Goal: Information Seeking & Learning: Find contact information

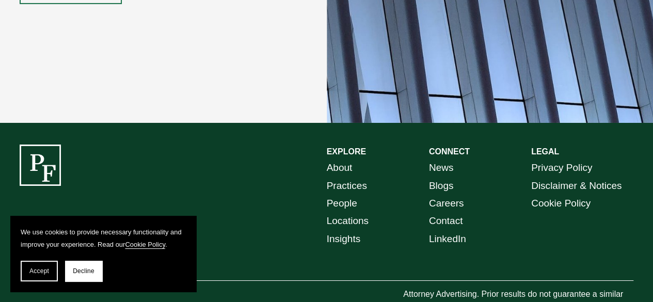
scroll to position [1806, 0]
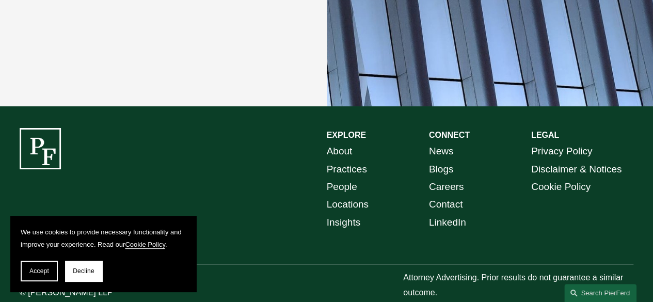
click at [353, 259] on div at bounding box center [326, 264] width 613 height 10
click at [432, 196] on link "Contact" at bounding box center [446, 205] width 34 height 18
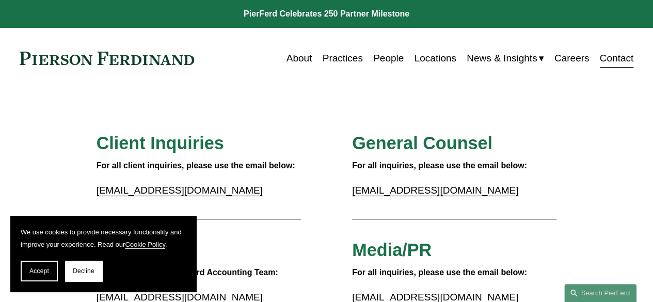
click at [226, 188] on p "[EMAIL_ADDRESS][DOMAIN_NAME]" at bounding box center [198, 191] width 204 height 18
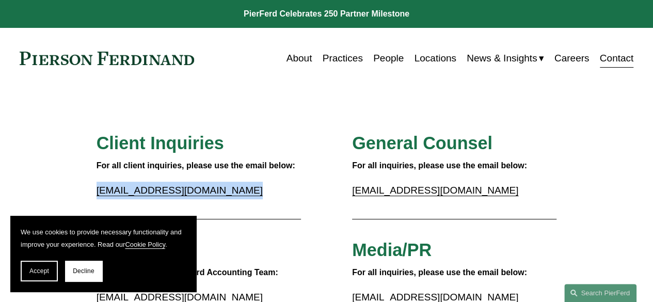
click at [226, 188] on p "[EMAIL_ADDRESS][DOMAIN_NAME]" at bounding box center [198, 191] width 204 height 18
copy div "[EMAIL_ADDRESS][DOMAIN_NAME]"
